Goal: Navigation & Orientation: Understand site structure

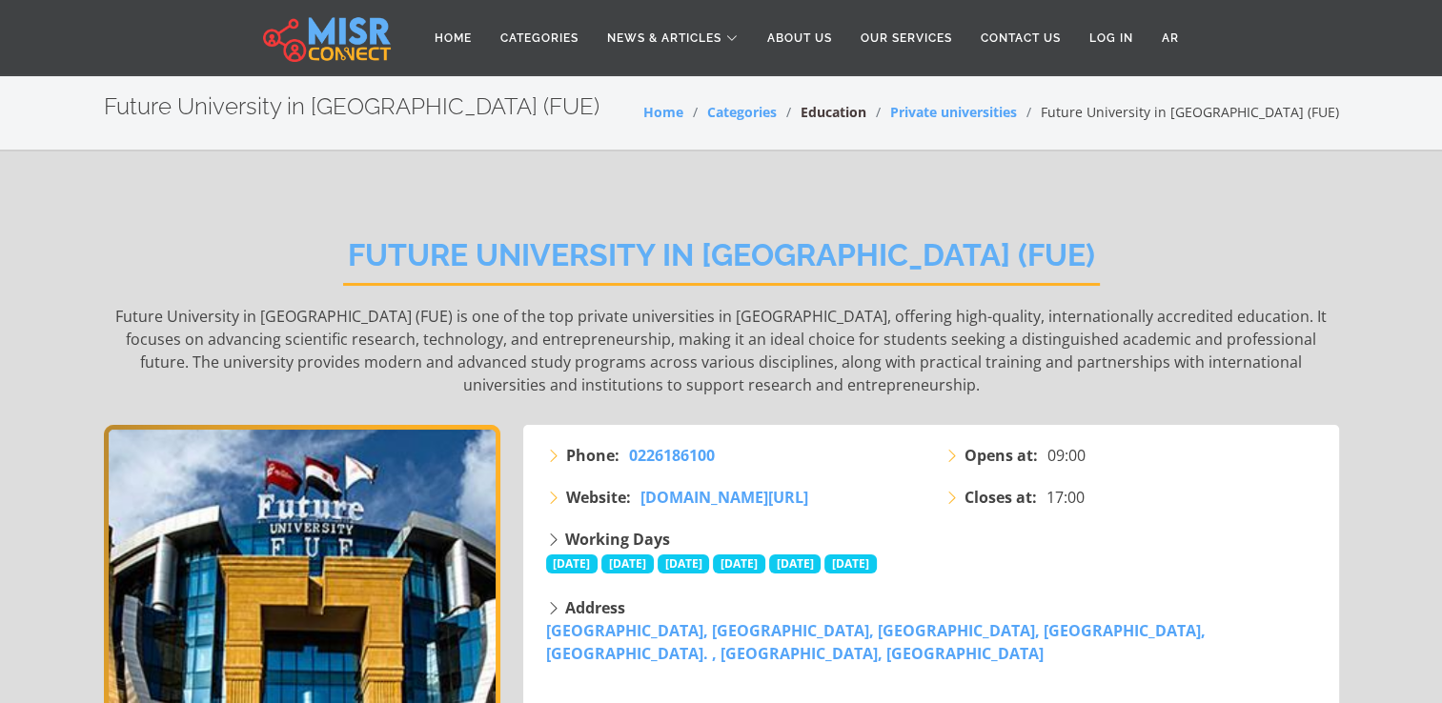
click at [866, 113] on link "Education" at bounding box center [833, 112] width 66 height 18
click at [810, 42] on link "About Us" at bounding box center [799, 38] width 93 height 36
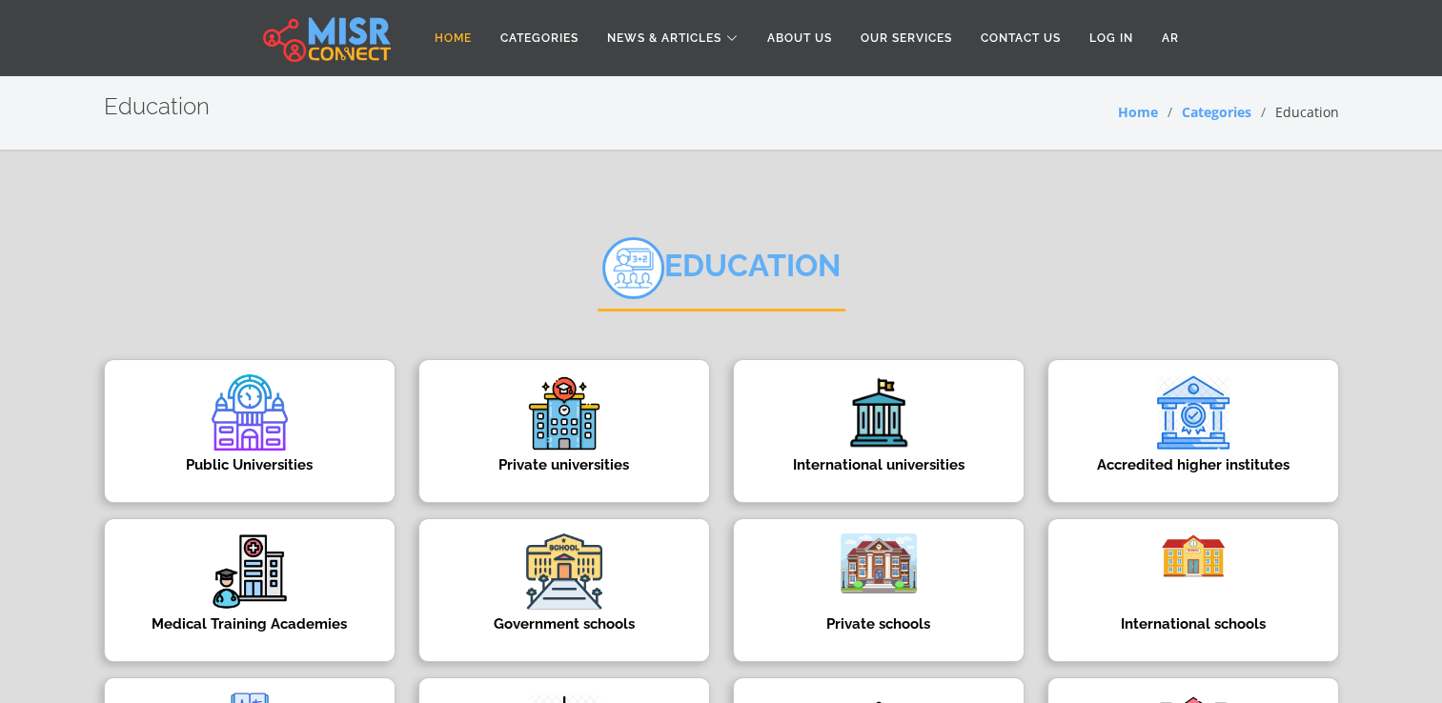
click at [470, 36] on link "Home" at bounding box center [453, 38] width 66 height 36
